Goal: Task Accomplishment & Management: Manage account settings

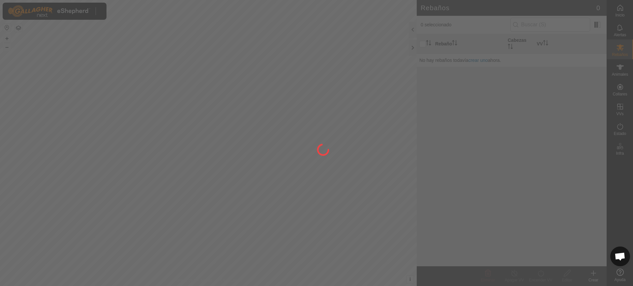
scroll to position [513, 0]
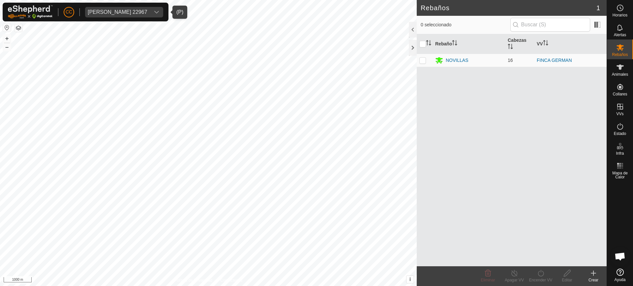
click at [107, 10] on div "[PERSON_NAME] 22967" at bounding box center [118, 12] width 60 height 5
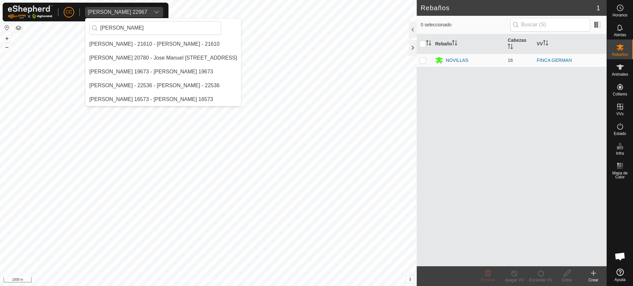
scroll to position [0, 0]
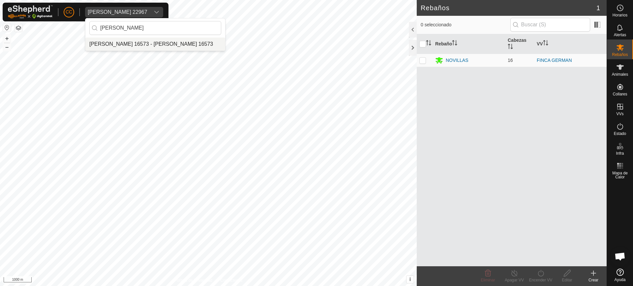
type input "[PERSON_NAME]"
click at [139, 45] on li "[PERSON_NAME] 16573 - [PERSON_NAME] 16573" at bounding box center [155, 44] width 140 height 13
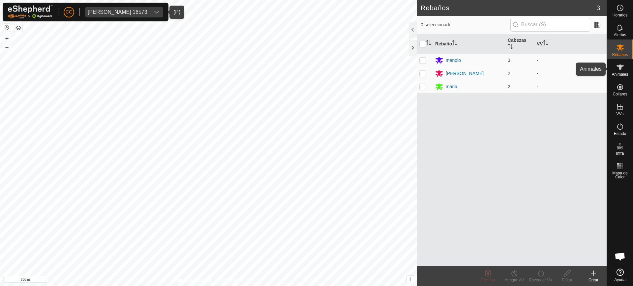
click at [619, 74] on span "Animales" at bounding box center [620, 75] width 16 height 4
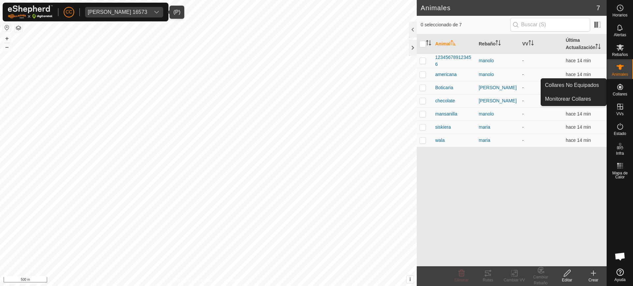
click at [621, 90] on icon at bounding box center [620, 87] width 6 height 6
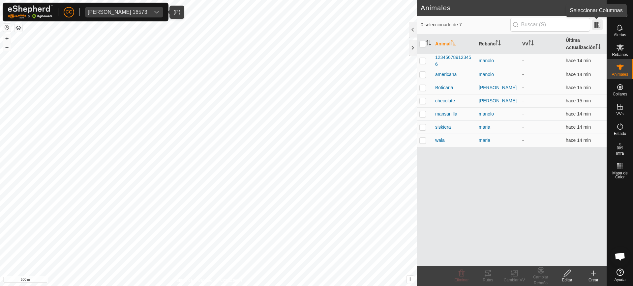
click at [595, 23] on span at bounding box center [597, 24] width 11 height 11
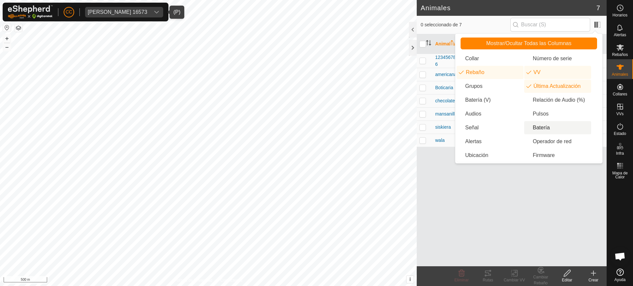
click at [547, 126] on li "Batería" at bounding box center [557, 127] width 67 height 13
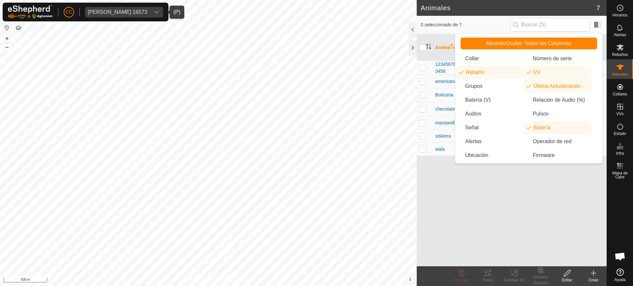
click at [535, 229] on div "Animal Rebaño VV Última Actualización Batería 123456789123456 [PERSON_NAME] - h…" at bounding box center [512, 150] width 190 height 232
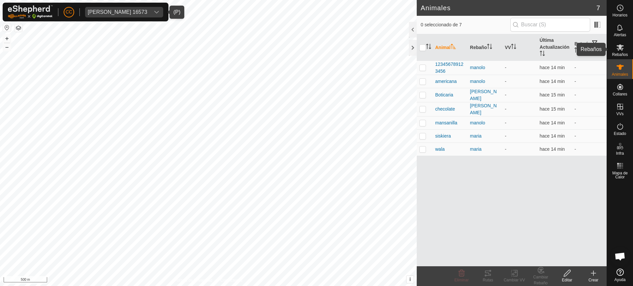
click at [622, 42] on es-mob-svg-icon at bounding box center [620, 47] width 12 height 11
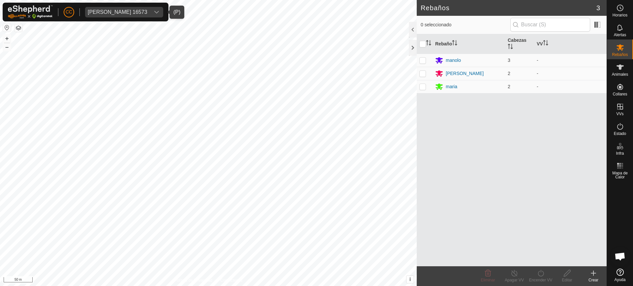
click at [116, 9] on span "[PERSON_NAME] 16573" at bounding box center [117, 12] width 65 height 11
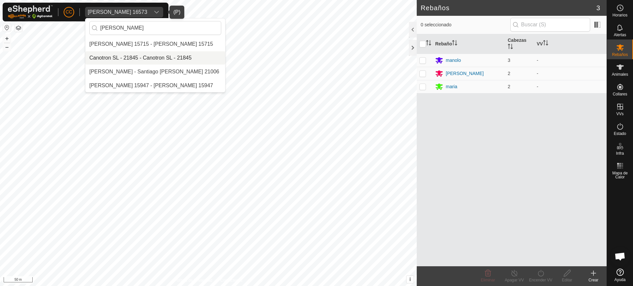
type input "[PERSON_NAME]"
click at [146, 59] on li "Canotron SL - 21845 - Canotron SL - 21845" at bounding box center [155, 57] width 140 height 13
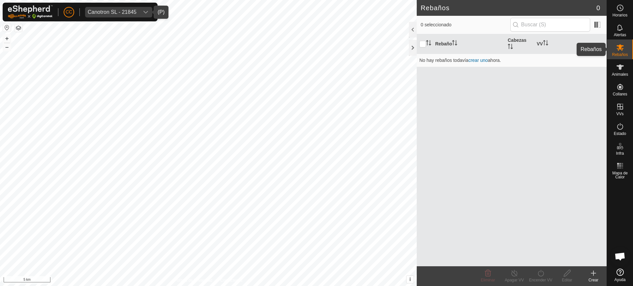
click at [627, 43] on div "Rebaños" at bounding box center [620, 50] width 26 height 20
click at [619, 70] on icon at bounding box center [620, 67] width 8 height 8
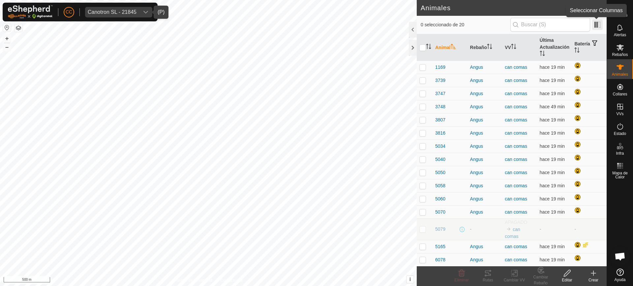
click at [600, 28] on span at bounding box center [597, 24] width 11 height 11
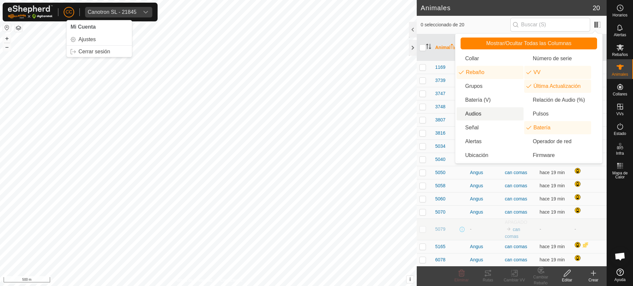
click at [58, 6] on div "CC Mi Cuenta Ajustes Cerrar sesión Canotron SL - 21845" at bounding box center [80, 12] width 155 height 19
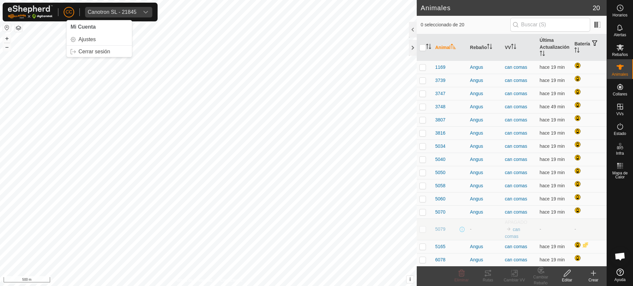
click at [72, 14] on span "CC" at bounding box center [69, 12] width 7 height 7
click at [94, 51] on link "Cerrar sesión" at bounding box center [99, 51] width 65 height 11
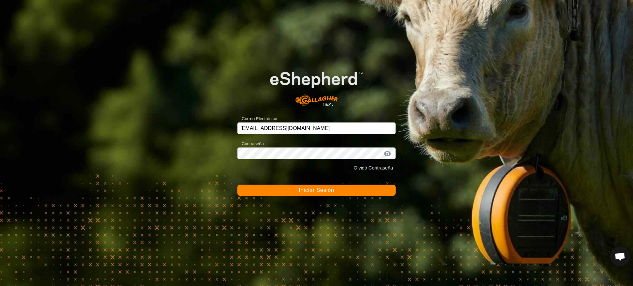
click at [313, 190] on span "Iniciar Sesión" at bounding box center [316, 191] width 35 height 6
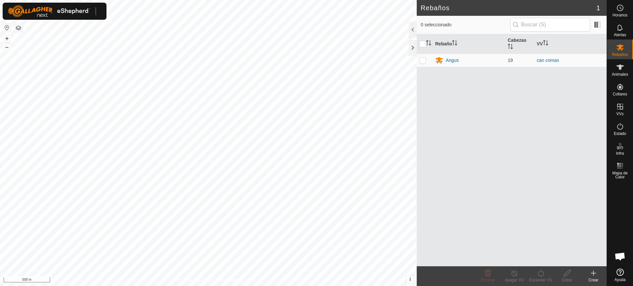
click at [99, 8] on div at bounding box center [55, 11] width 104 height 17
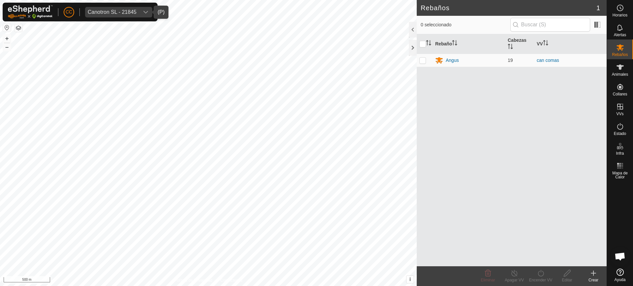
click at [105, 10] on div "Canotron SL - 21845" at bounding box center [112, 12] width 49 height 5
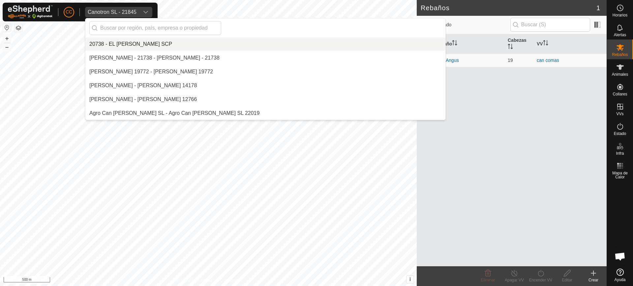
scroll to position [1011, 0]
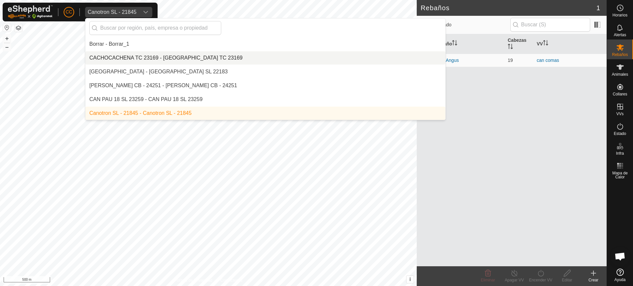
click at [60, 9] on div "CC Canotron SL - 21845 20738 - EL [PERSON_NAME] SCP [PERSON_NAME] - 21738 - [PE…" at bounding box center [80, 12] width 155 height 19
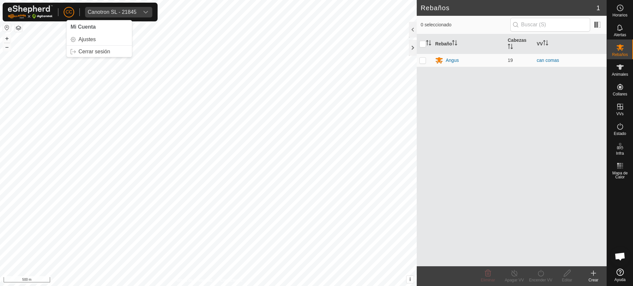
click at [68, 12] on span "CC" at bounding box center [69, 12] width 7 height 7
click at [90, 48] on link "Cerrar sesión" at bounding box center [99, 51] width 65 height 11
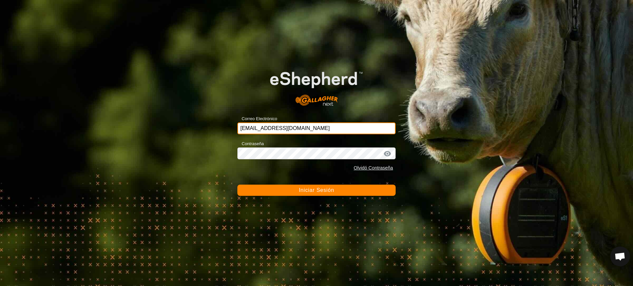
drag, startPoint x: 334, startPoint y: 125, endPoint x: 208, endPoint y: 130, distance: 125.7
click at [208, 130] on div "Correo Electrónico [EMAIL_ADDRESS][DOMAIN_NAME] Contraseña Olvidó Contraseña In…" at bounding box center [316, 143] width 633 height 286
paste input "[EMAIL_ADDRESS][DOMAIN_NAME]"
type input "[EMAIL_ADDRESS][DOMAIN_NAME]"
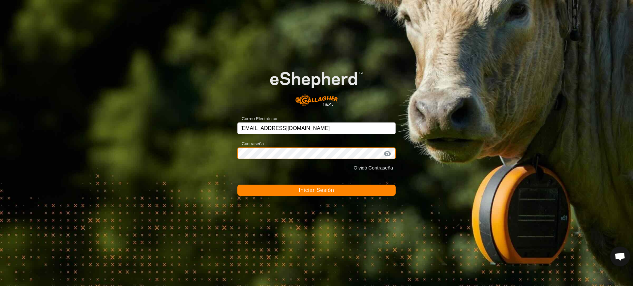
click at [209, 154] on div "Correo Electrónico [EMAIL_ADDRESS][DOMAIN_NAME] Contraseña Olvidó Contraseña In…" at bounding box center [316, 143] width 633 height 286
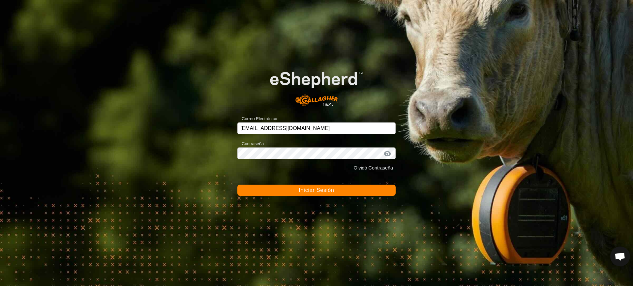
click at [328, 191] on span "Iniciar Sesión" at bounding box center [316, 191] width 35 height 6
